Goal: Transaction & Acquisition: Purchase product/service

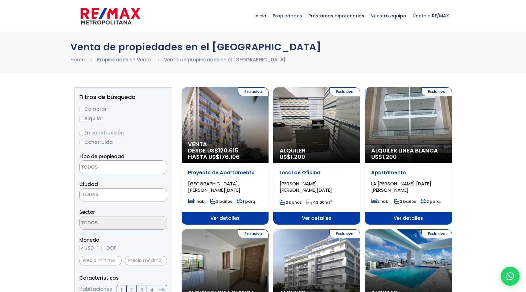
select select
click at [82, 109] on input "Comprar" at bounding box center [81, 109] width 5 height 5
radio input "true"
click at [84, 132] on input "En construcción" at bounding box center [81, 133] width 5 height 5
radio input "true"
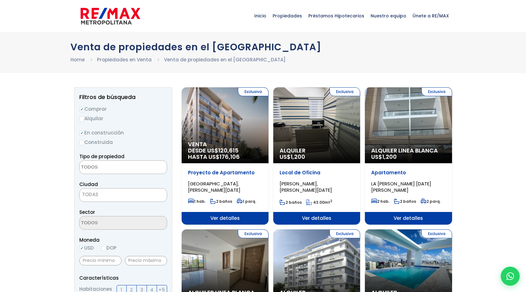
click at [83, 144] on input "Construida" at bounding box center [81, 142] width 5 height 5
radio input "true"
click at [85, 134] on label "En construcción" at bounding box center [123, 133] width 88 height 8
click at [0, 0] on input "En construcción" at bounding box center [0, 0] width 0 height 0
drag, startPoint x: 83, startPoint y: 133, endPoint x: 89, endPoint y: 137, distance: 7.3
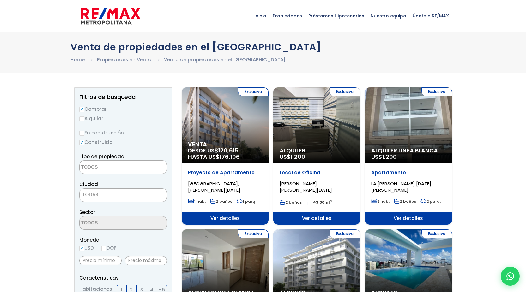
click at [82, 133] on input "En construcción" at bounding box center [81, 133] width 5 height 5
radio input "true"
click at [117, 169] on textarea "Search" at bounding box center [110, 168] width 61 height 14
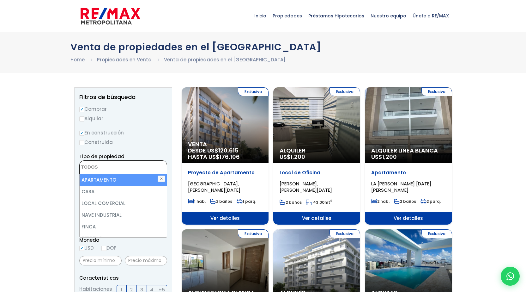
click at [108, 180] on li "APARTAMENTO" at bounding box center [123, 180] width 87 height 12
select select "apartment"
click at [133, 179] on li "APARTAMENTO" at bounding box center [123, 180] width 87 height 12
click at [103, 179] on li "APARTAMENTO" at bounding box center [123, 180] width 87 height 12
select select "apartment"
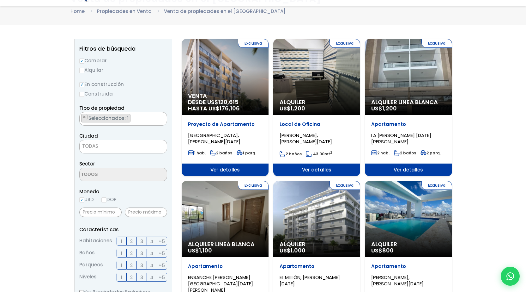
scroll to position [63, 0]
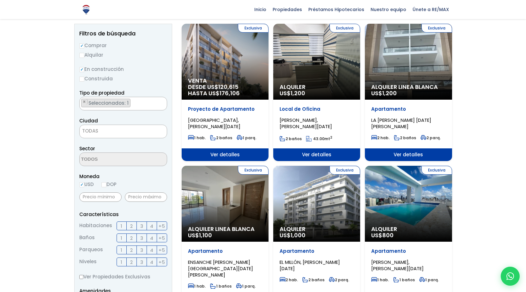
click at [97, 129] on span "TODAS" at bounding box center [90, 130] width 16 height 7
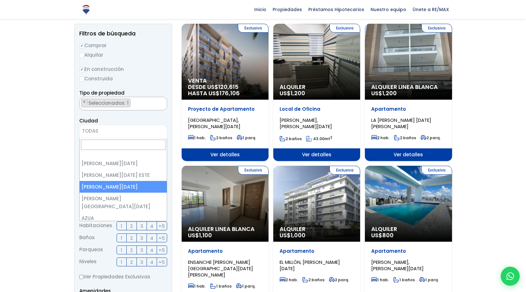
select select "149"
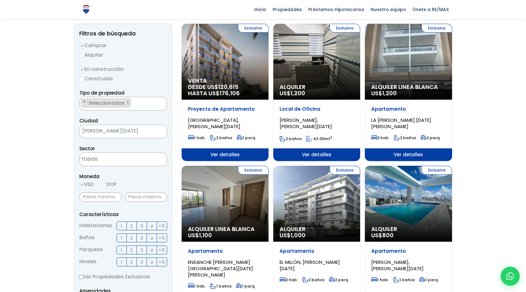
click at [96, 161] on textarea "Search" at bounding box center [110, 160] width 61 height 14
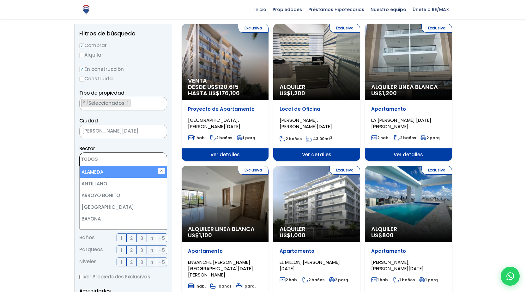
click at [96, 172] on li "ALAMEDA" at bounding box center [123, 172] width 87 height 12
select select "13412"
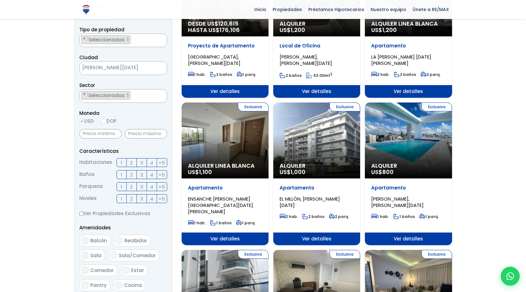
click at [105, 122] on input "DOP" at bounding box center [103, 121] width 5 height 5
radio input "true"
click at [130, 163] on label "2" at bounding box center [132, 162] width 10 height 9
click at [0, 0] on input "2" at bounding box center [0, 0] width 0 height 0
click at [134, 174] on label "2" at bounding box center [132, 174] width 10 height 9
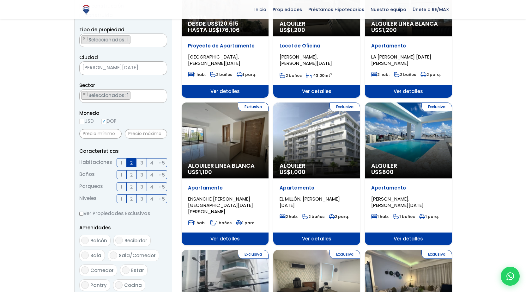
click at [0, 0] on input "2" at bounding box center [0, 0] width 0 height 0
click at [123, 186] on label "1" at bounding box center [122, 186] width 10 height 9
click at [0, 0] on input "1" at bounding box center [0, 0] width 0 height 0
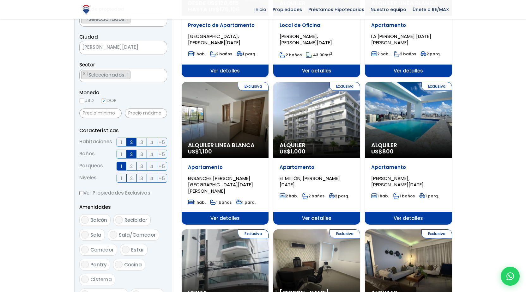
scroll to position [158, 0]
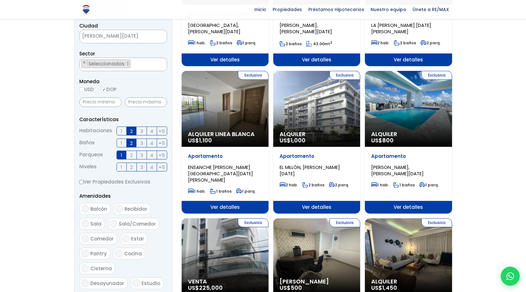
click at [81, 184] on input "Ver Propiedades Exclusivas" at bounding box center [81, 182] width 4 height 4
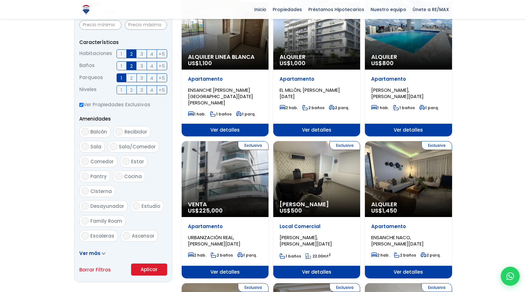
scroll to position [253, 0]
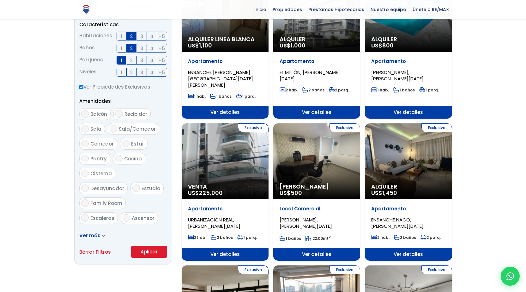
click at [81, 88] on input "Ver Propiedades Exclusivas" at bounding box center [81, 87] width 4 height 4
checkbox input "false"
click at [152, 252] on button "Aplicar" at bounding box center [149, 252] width 36 height 12
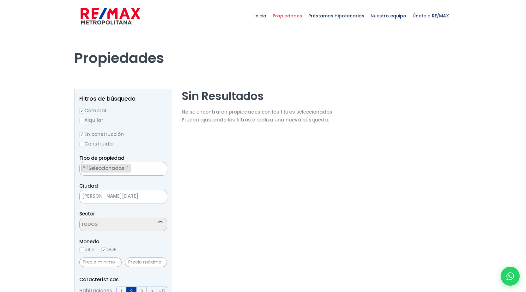
select select "13412"
click at [82, 144] on input "Construida" at bounding box center [81, 144] width 5 height 5
radio input "true"
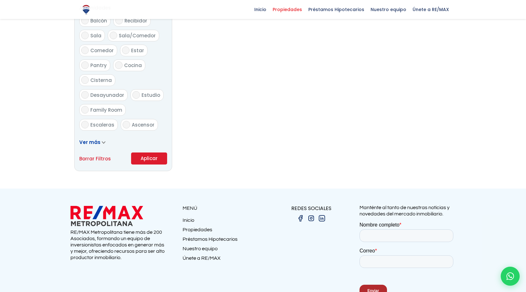
scroll to position [385, 0]
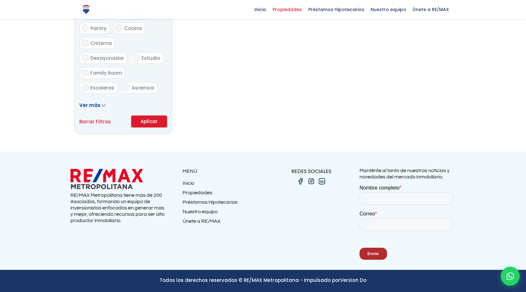
click at [146, 126] on button "Aplicar" at bounding box center [149, 121] width 36 height 12
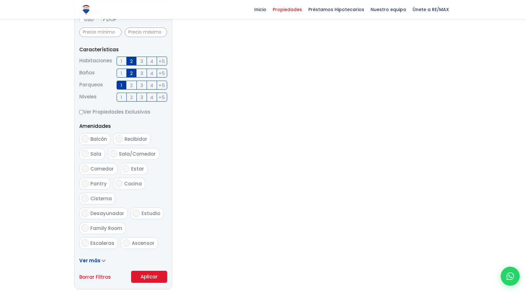
scroll to position [227, 0]
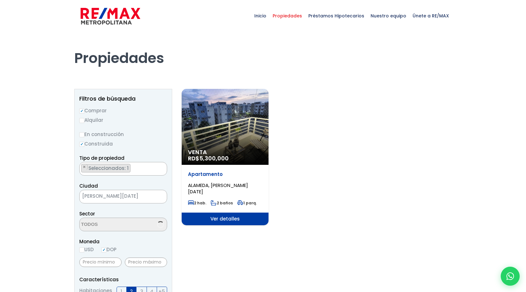
select select "13412"
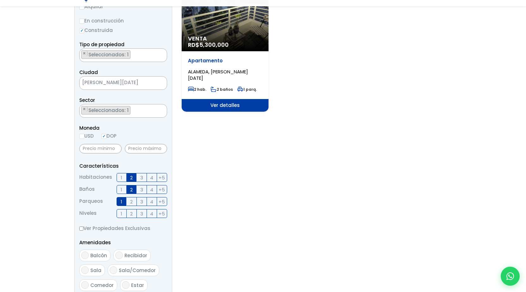
scroll to position [126, 0]
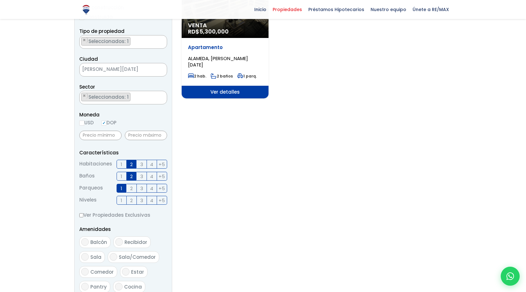
click at [140, 165] on span "3" at bounding box center [141, 164] width 3 height 8
click at [0, 0] on input "3" at bounding box center [0, 0] width 0 height 0
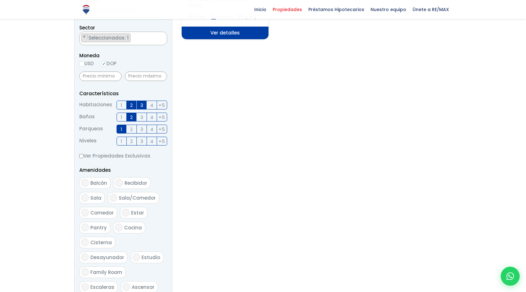
scroll to position [221, 0]
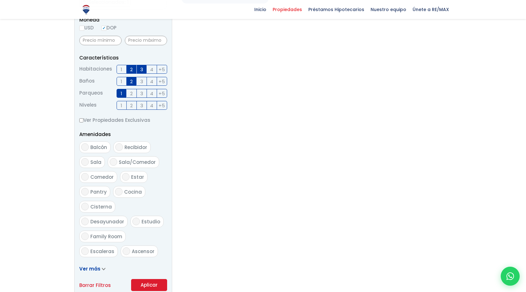
click at [154, 284] on button "Aplicar" at bounding box center [149, 285] width 36 height 12
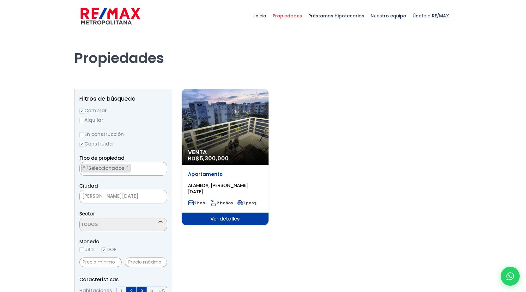
select select "13412"
